Goal: Task Accomplishment & Management: Manage account settings

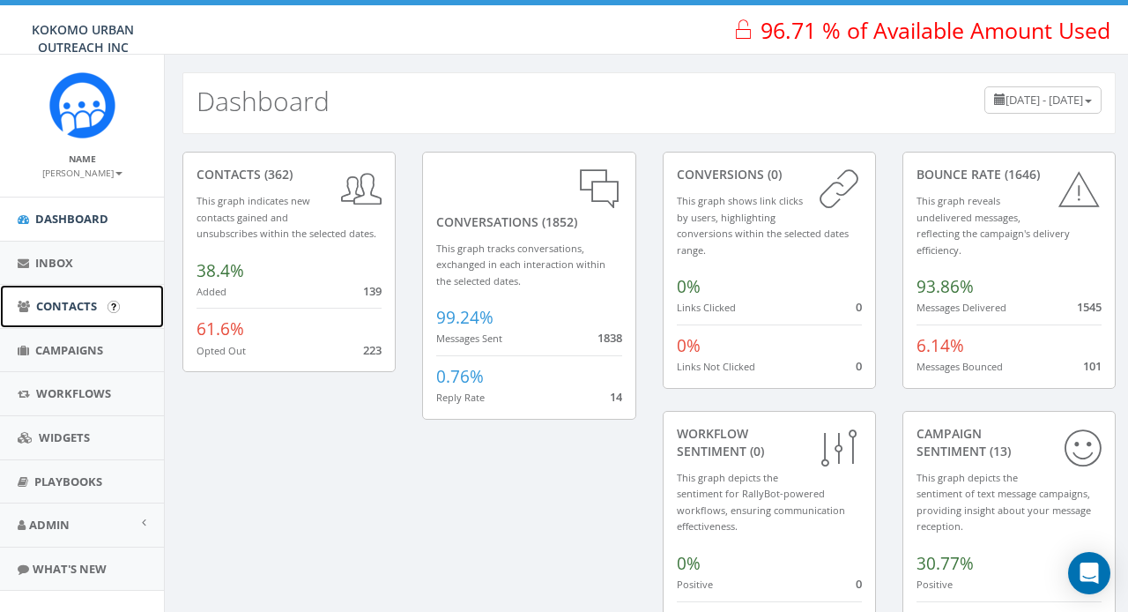
click at [80, 308] on span "Contacts" at bounding box center [66, 306] width 61 height 16
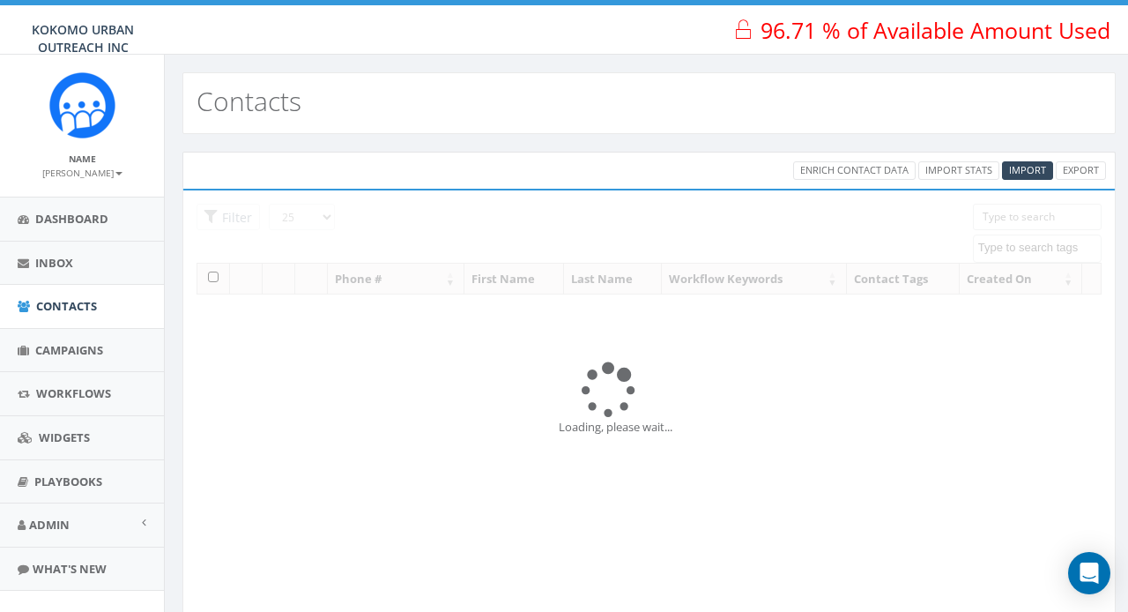
select select
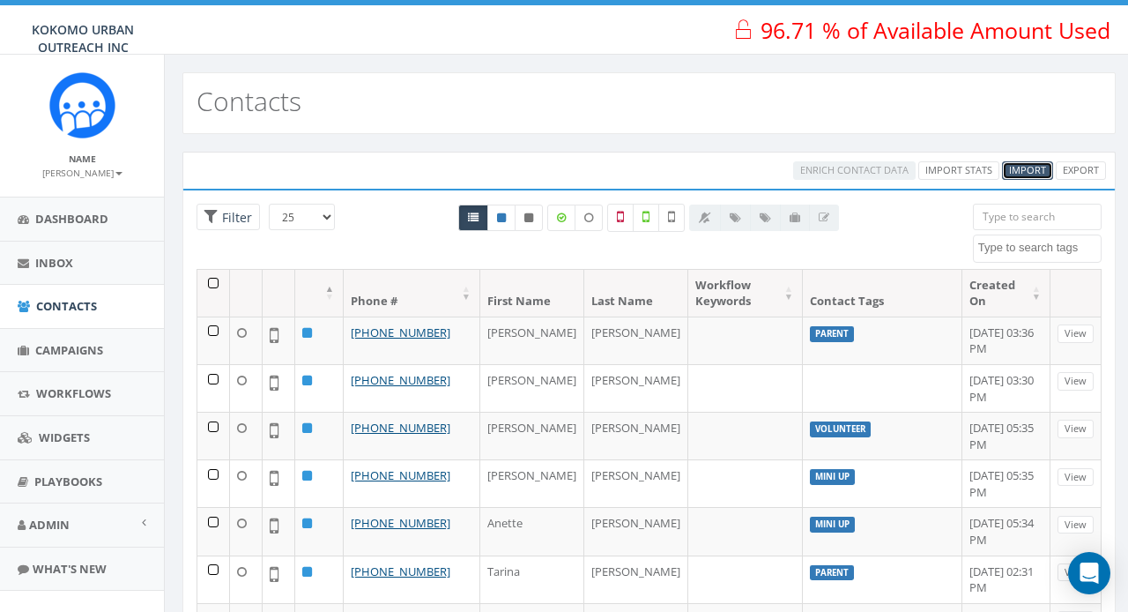
click at [1032, 171] on span "Import" at bounding box center [1027, 169] width 37 height 13
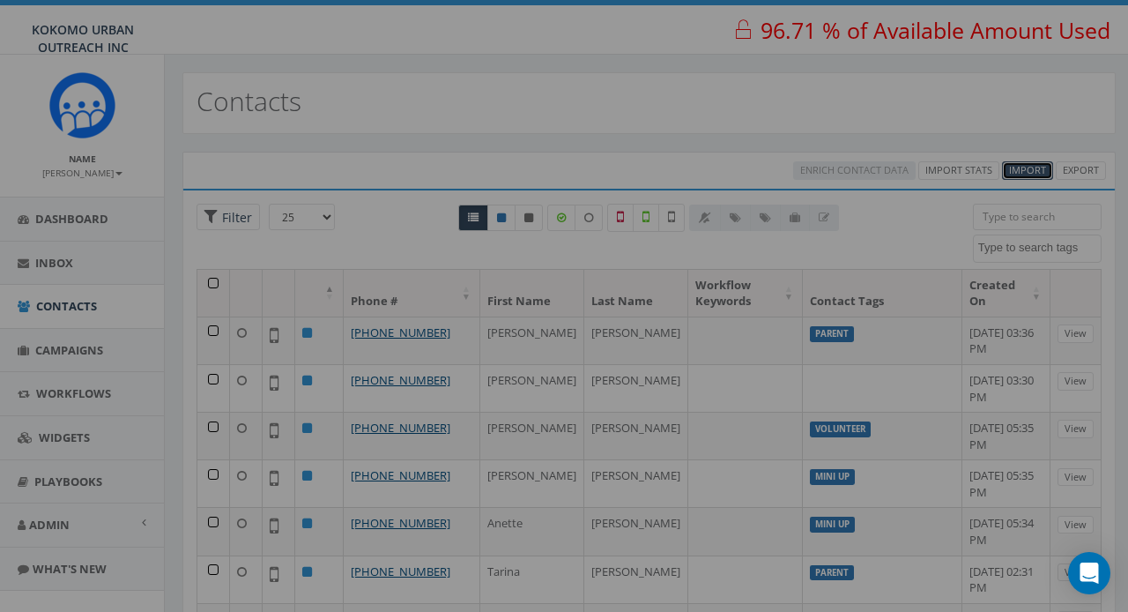
select select
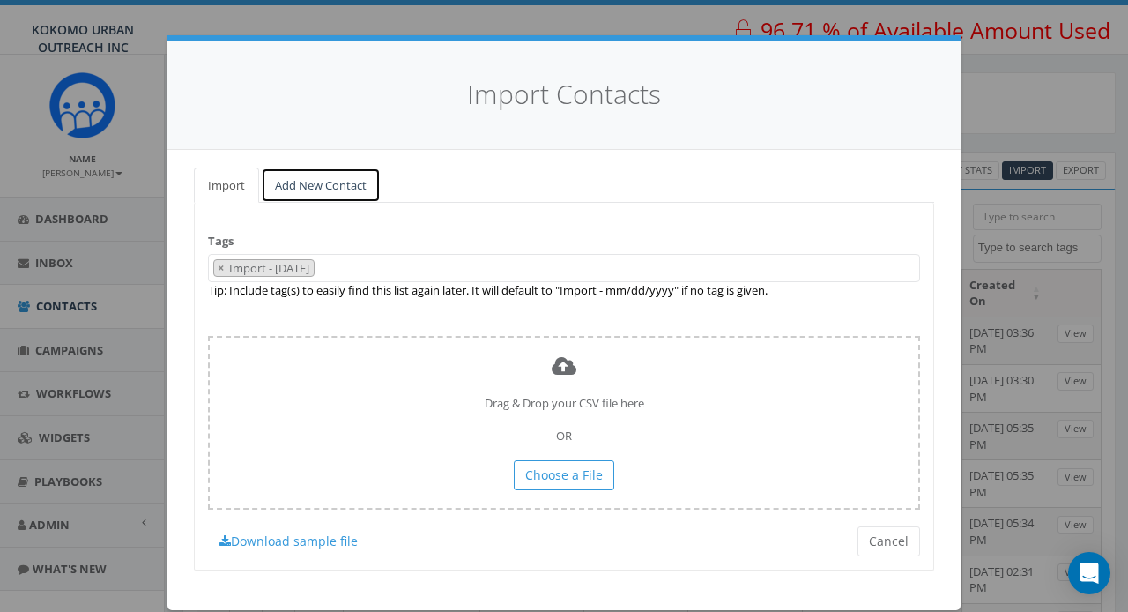
click at [307, 187] on link "Add New Contact" at bounding box center [321, 185] width 120 height 36
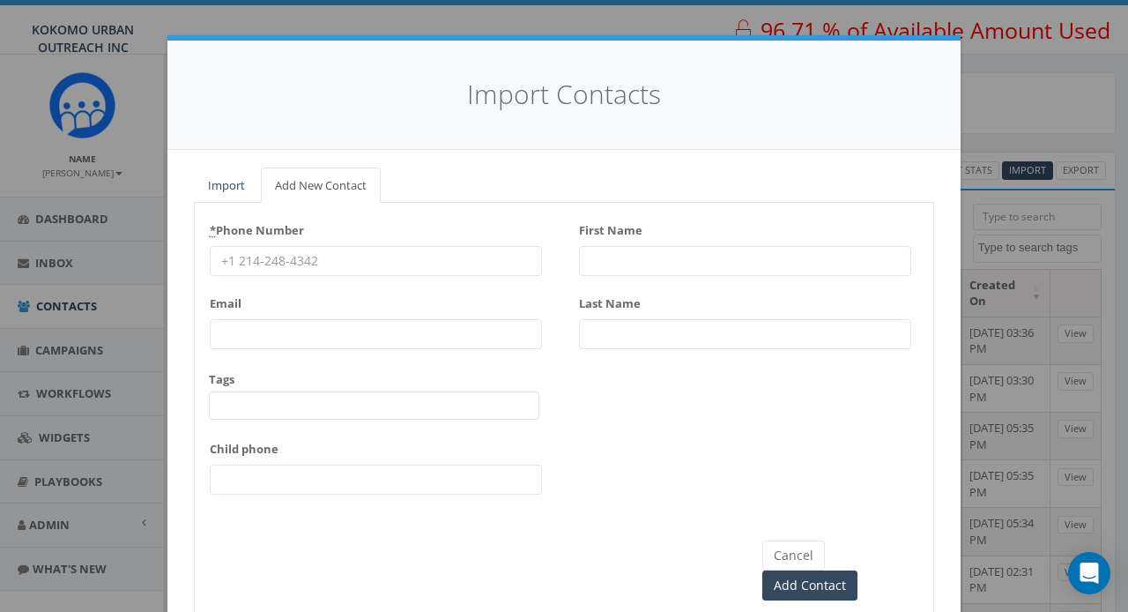
click at [285, 257] on input "* Phone Number" at bounding box center [376, 261] width 332 height 30
type input "3312904969"
click at [654, 266] on input "First Name" at bounding box center [745, 261] width 332 height 30
click at [762, 570] on input "Add Contact" at bounding box center [809, 585] width 95 height 30
type input "j"
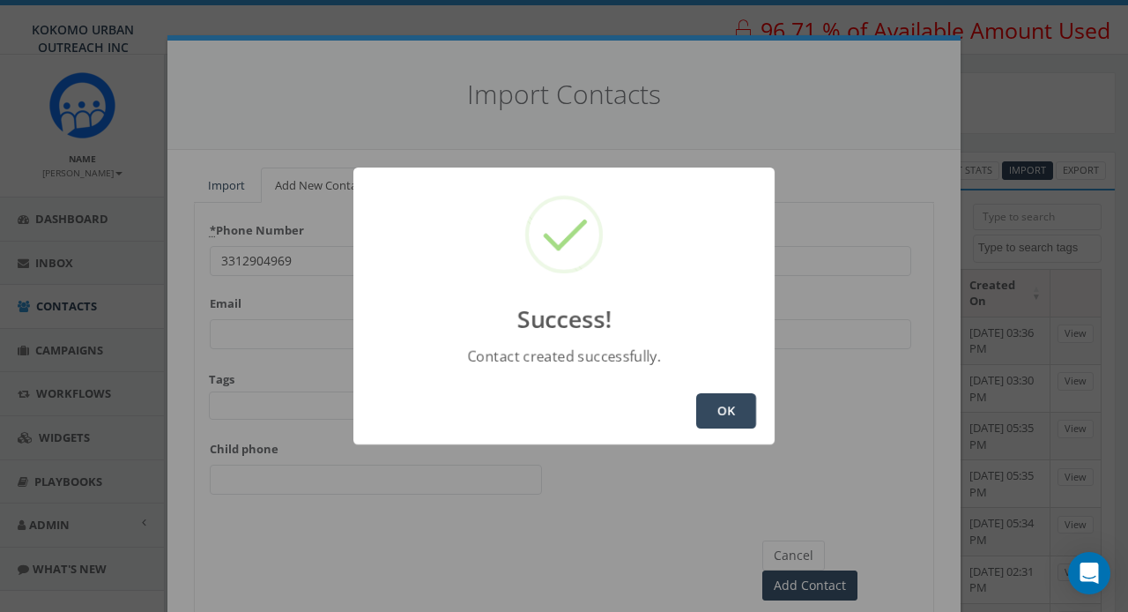
click at [716, 427] on button "OK" at bounding box center [726, 410] width 60 height 35
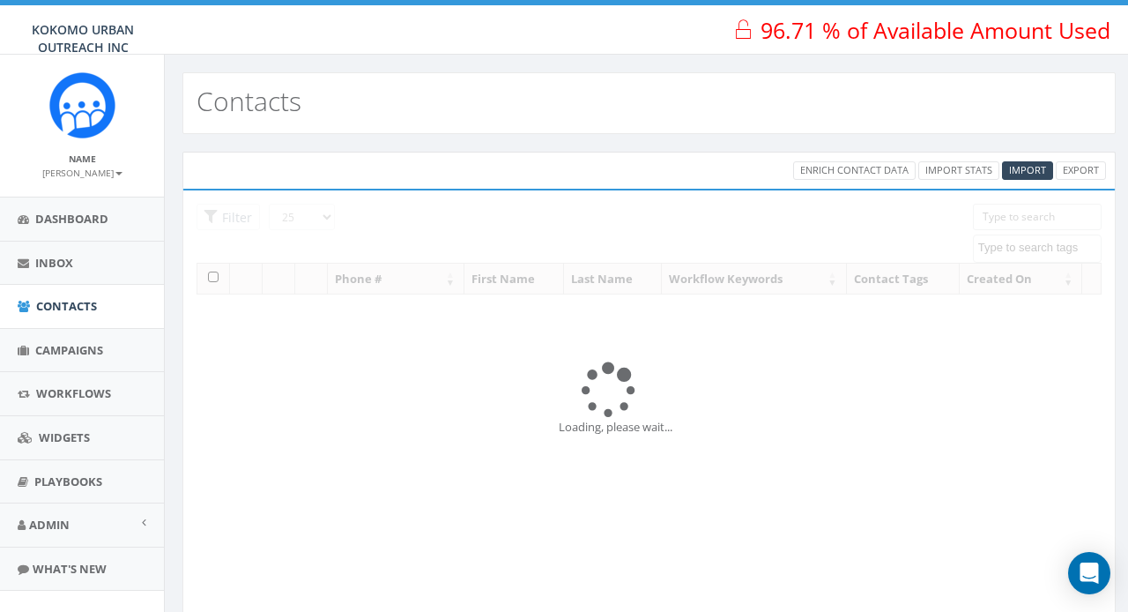
select select
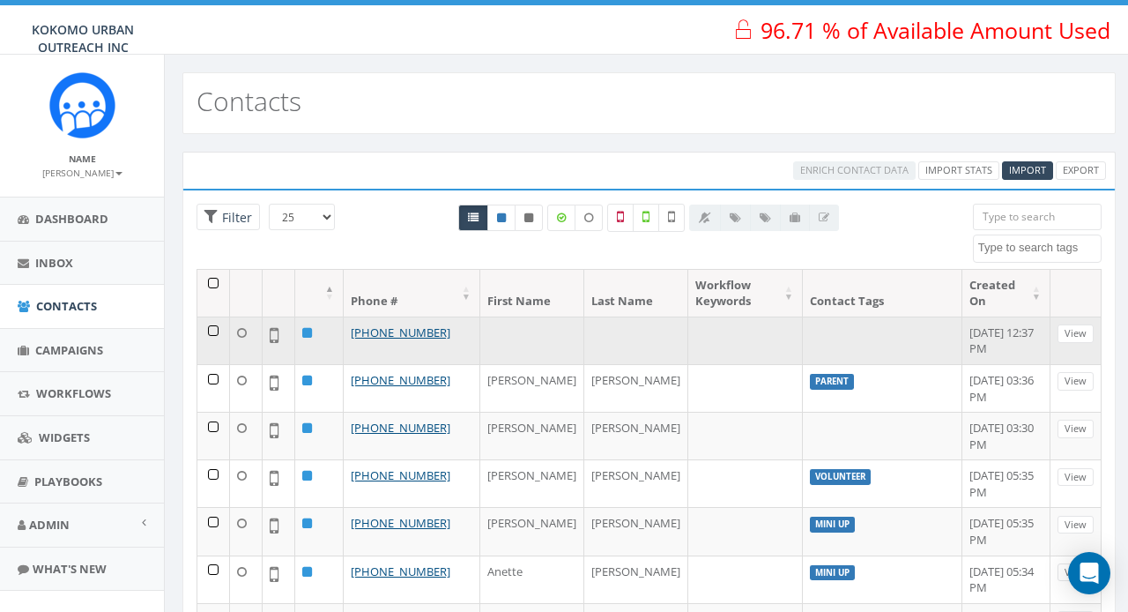
click at [458, 328] on td "[PHONE_NUMBER]" at bounding box center [412, 340] width 137 height 48
click at [368, 330] on link "[PHONE_NUMBER]" at bounding box center [401, 332] width 100 height 16
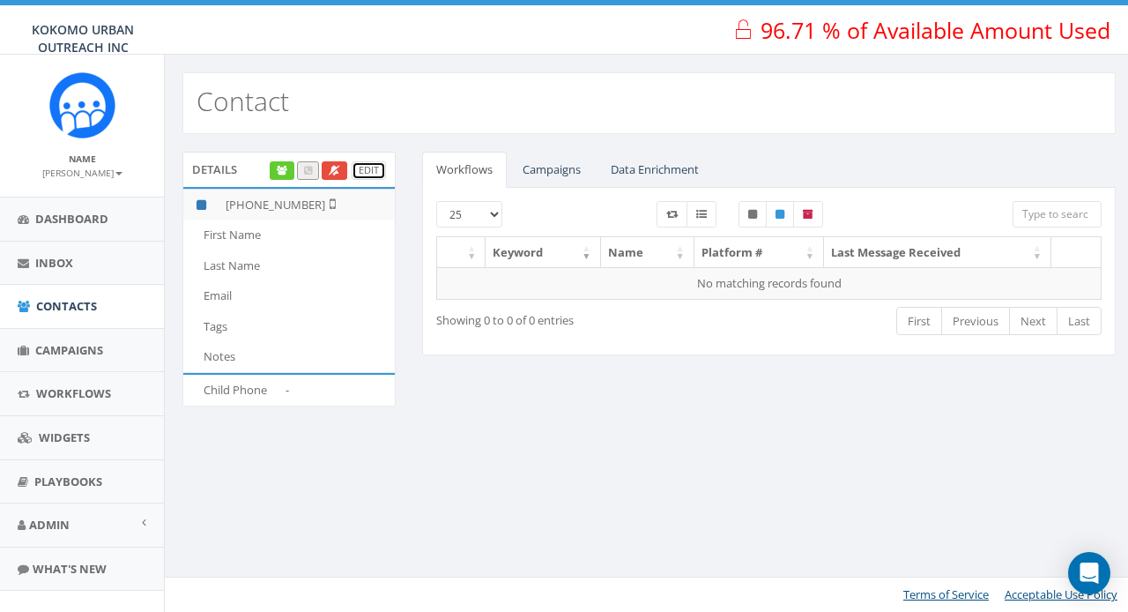
click at [381, 172] on link "Edit" at bounding box center [369, 170] width 34 height 19
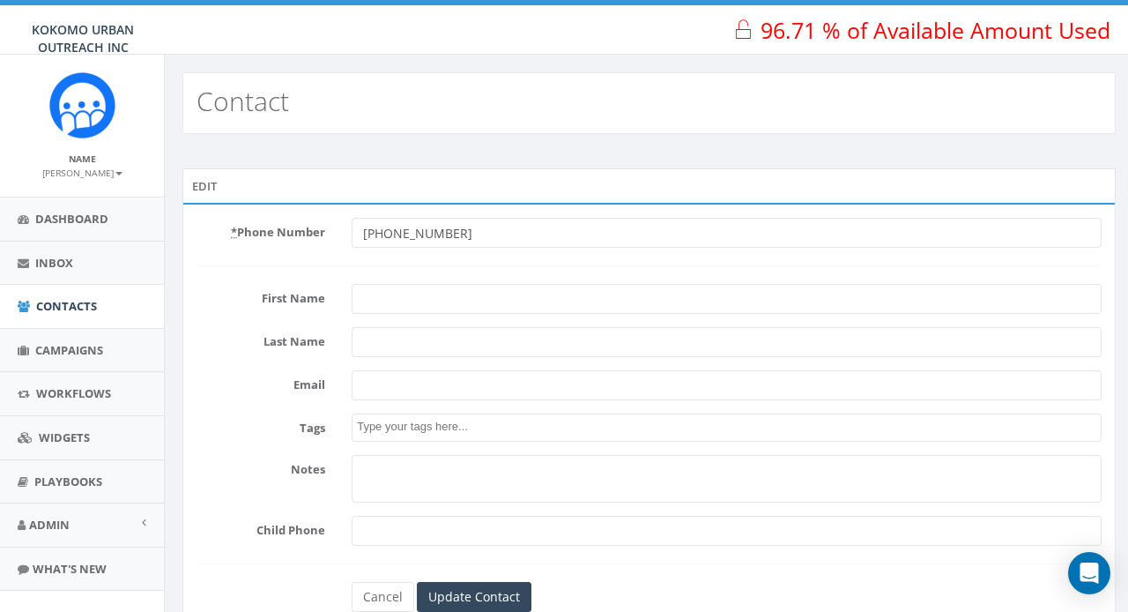
click at [407, 298] on input "First Name" at bounding box center [727, 299] width 750 height 30
type input "[PERSON_NAME]"
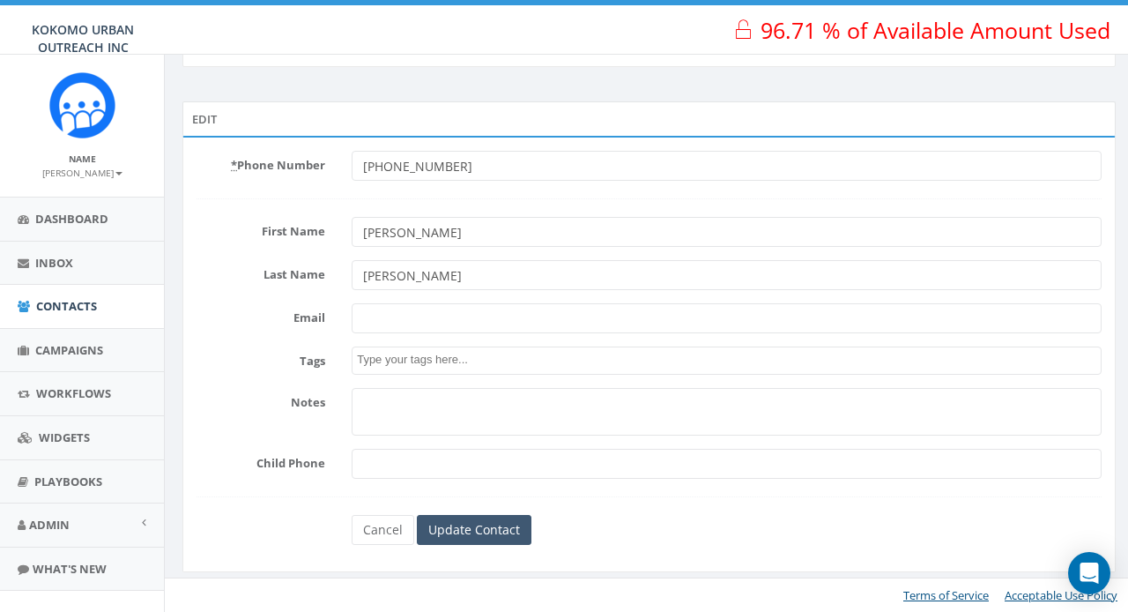
type input "[PERSON_NAME]"
click at [474, 523] on input "Update Contact" at bounding box center [474, 530] width 115 height 30
